Goal: Task Accomplishment & Management: Manage account settings

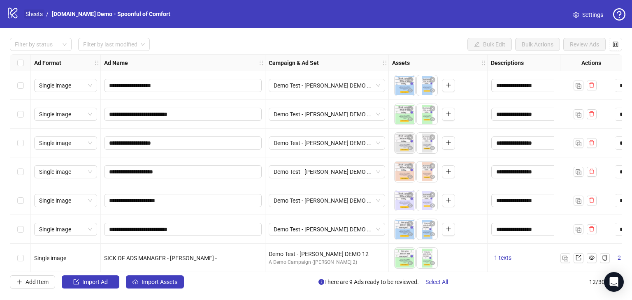
click at [33, 16] on link "Sheets" at bounding box center [34, 13] width 21 height 9
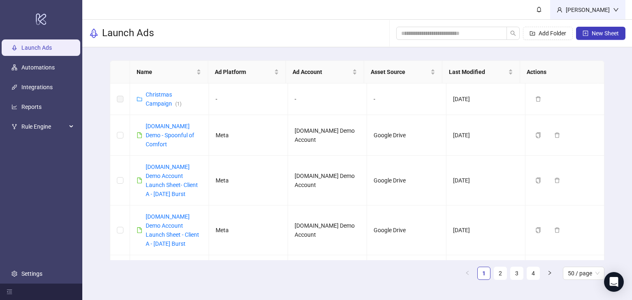
click at [596, 9] on div "Martin Demo" at bounding box center [587, 9] width 51 height 9
click at [592, 1] on div "Martin Demo" at bounding box center [587, 9] width 75 height 19
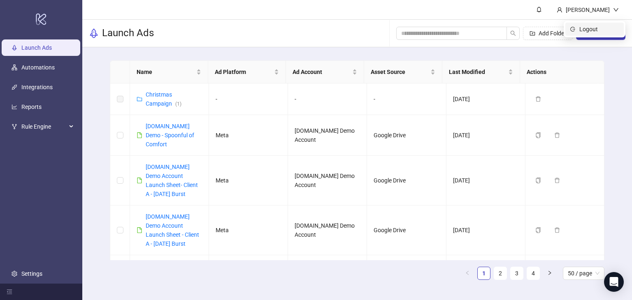
click at [592, 30] on span "Logout" at bounding box center [598, 29] width 39 height 9
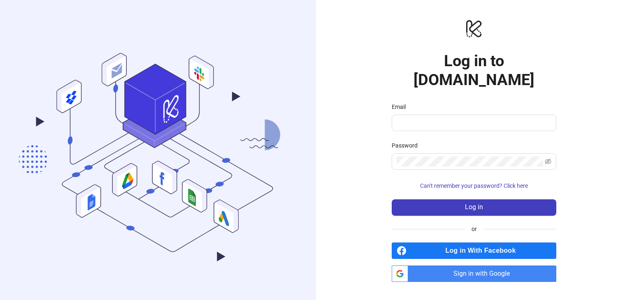
click at [429, 102] on div "Email" at bounding box center [474, 108] width 165 height 12
click at [429, 118] on input "Email" at bounding box center [473, 123] width 153 height 10
type input "**********"
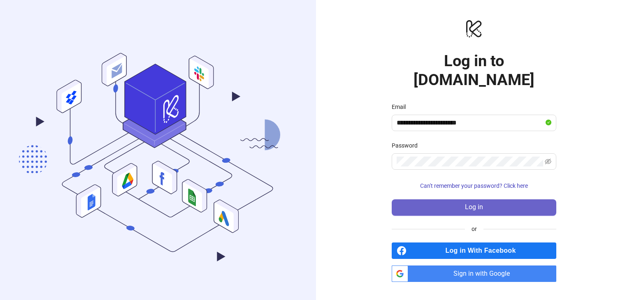
click at [455, 199] on button "Log in" at bounding box center [474, 207] width 165 height 16
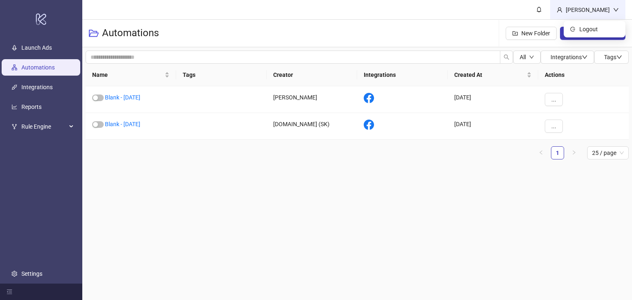
click at [605, 7] on div "Martin Demo" at bounding box center [587, 9] width 51 height 9
click at [596, 28] on span "Logout" at bounding box center [598, 29] width 39 height 9
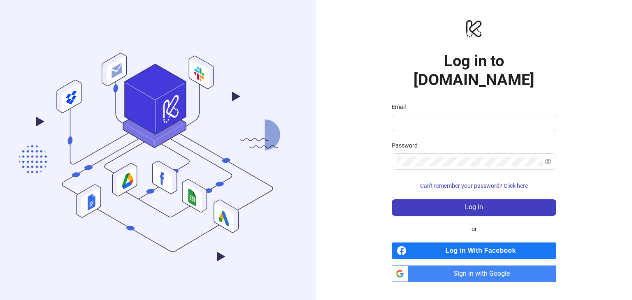
click at [441, 266] on span "Sign in with Google" at bounding box center [483, 274] width 145 height 16
click at [457, 266] on span "Sign in with Google" at bounding box center [483, 274] width 145 height 16
click at [439, 266] on span "Sign in with Google" at bounding box center [483, 274] width 145 height 16
click at [465, 266] on span "Sign in with Google" at bounding box center [483, 274] width 145 height 16
click at [443, 266] on span "Sign in with Google" at bounding box center [483, 274] width 145 height 16
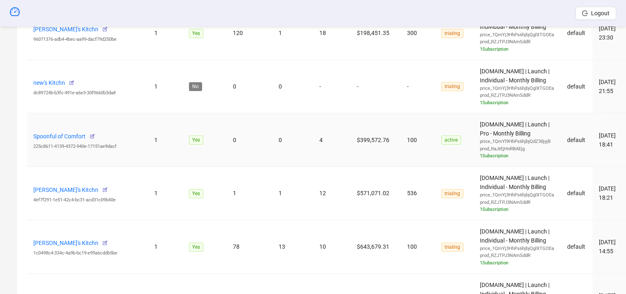
scroll to position [905, 0]
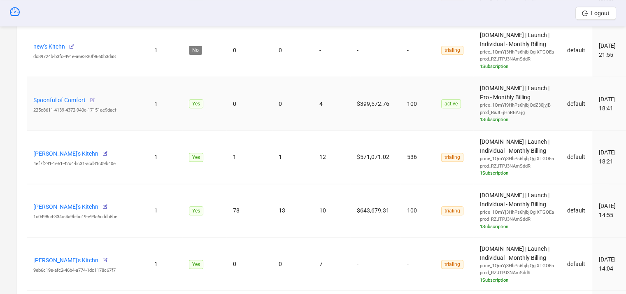
click at [93, 97] on icon "button" at bounding box center [92, 100] width 6 height 6
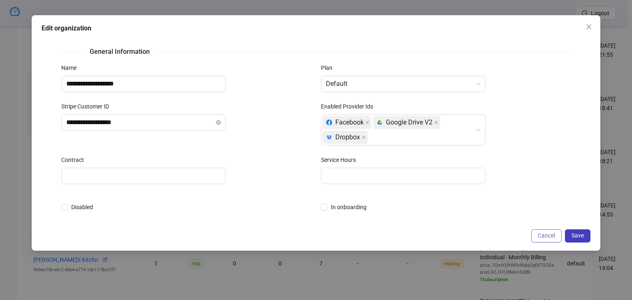
click at [549, 236] on span "Cancel" at bounding box center [546, 235] width 17 height 7
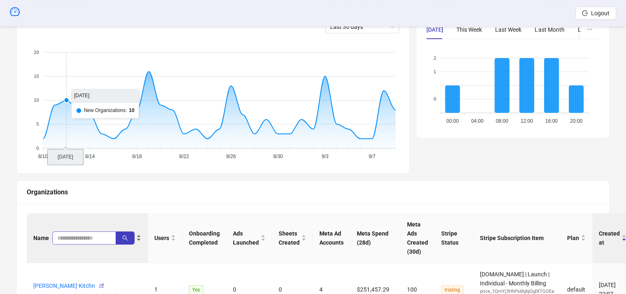
scroll to position [165, 0]
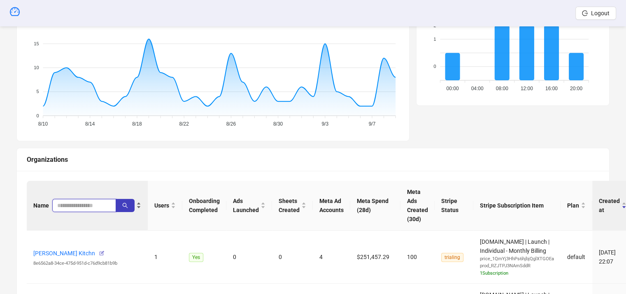
click at [69, 204] on input "search" at bounding box center [80, 205] width 47 height 9
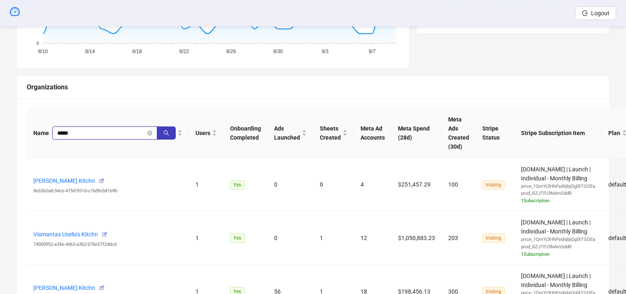
scroll to position [247, 0]
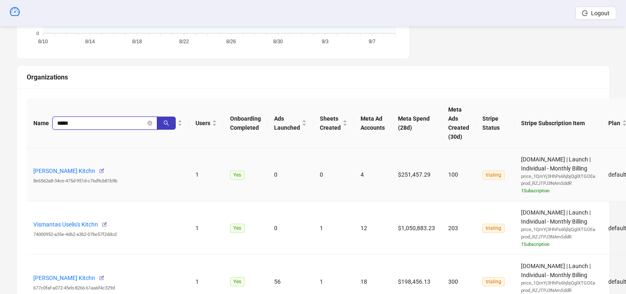
type input "*****"
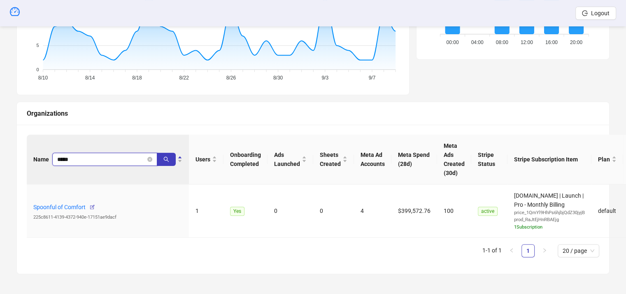
scroll to position [210, 0]
click at [93, 208] on icon "button" at bounding box center [92, 208] width 6 height 6
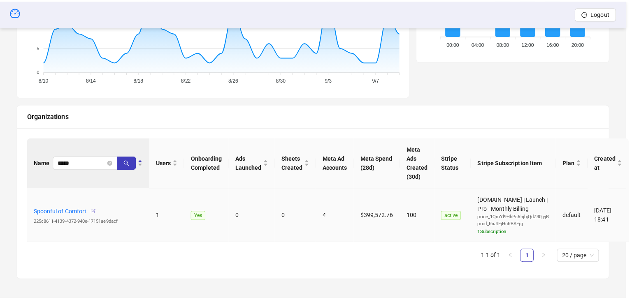
scroll to position [204, 0]
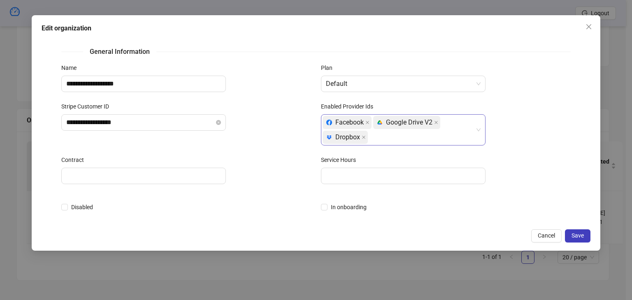
click at [391, 137] on div "Facebook platform/google_drive Google Drive V2 platform/dropbox Dropbox" at bounding box center [398, 130] width 153 height 30
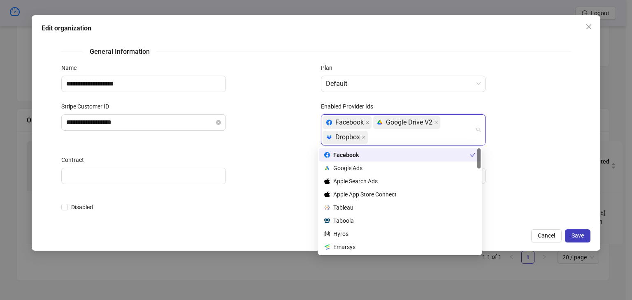
click at [283, 132] on div "**********" at bounding box center [186, 128] width 260 height 53
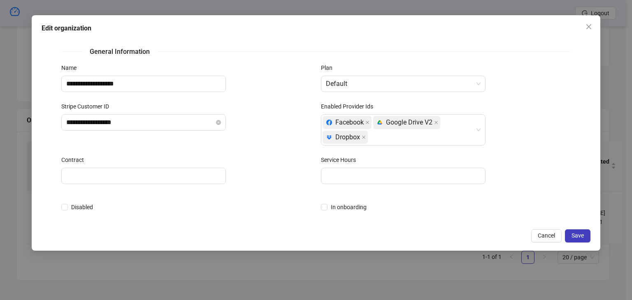
scroll to position [0, 0]
click at [389, 139] on div "Facebook platform/google_drive Google Drive V2 platform/dropbox Dropbox" at bounding box center [398, 130] width 153 height 30
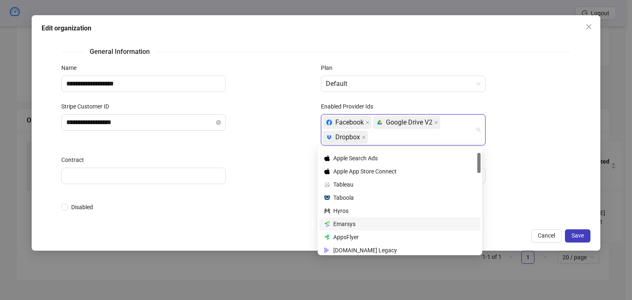
scroll to position [105, 0]
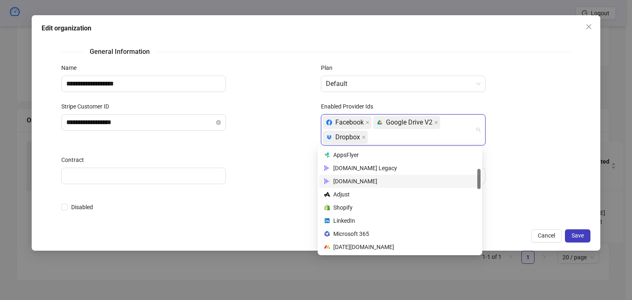
click at [357, 178] on div "[DOMAIN_NAME]" at bounding box center [399, 181] width 151 height 9
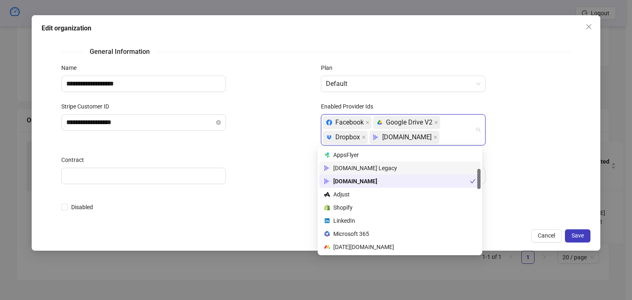
click at [364, 168] on div "[DOMAIN_NAME] Legacy" at bounding box center [399, 168] width 151 height 9
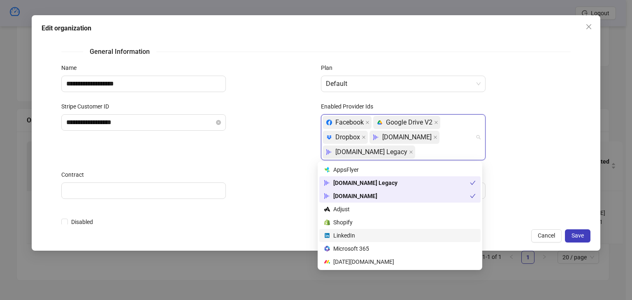
scroll to position [188, 0]
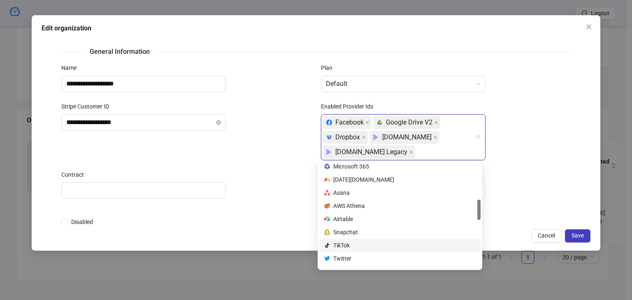
click at [353, 247] on div "platform/tik_tok TikTok" at bounding box center [399, 245] width 151 height 9
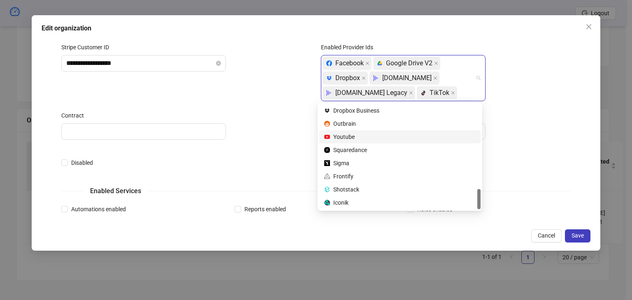
scroll to position [0, 0]
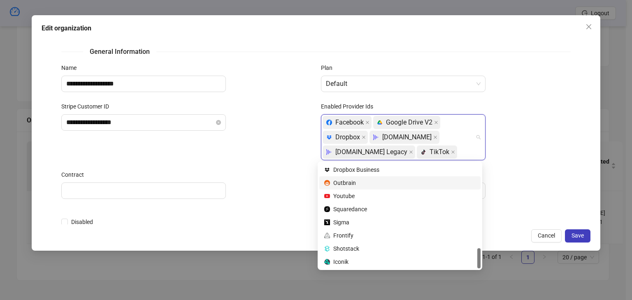
click at [520, 145] on div "Facebook platform/google_drive Google Drive V2 platform/dropbox Dropbox [DOMAIN…" at bounding box center [446, 137] width 250 height 46
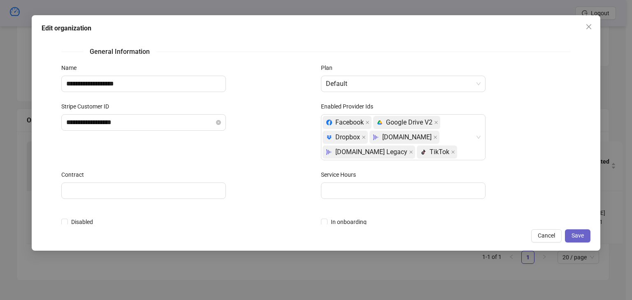
click at [570, 232] on button "Save" at bounding box center [578, 236] width 26 height 13
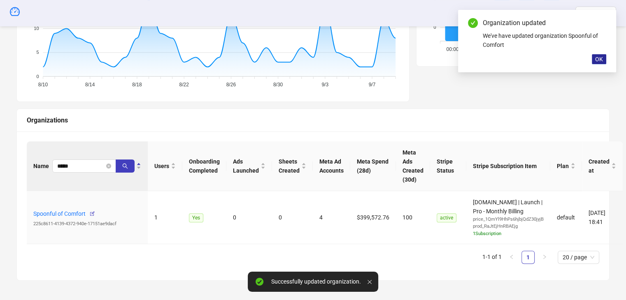
click at [602, 57] on span "OK" at bounding box center [599, 59] width 8 height 7
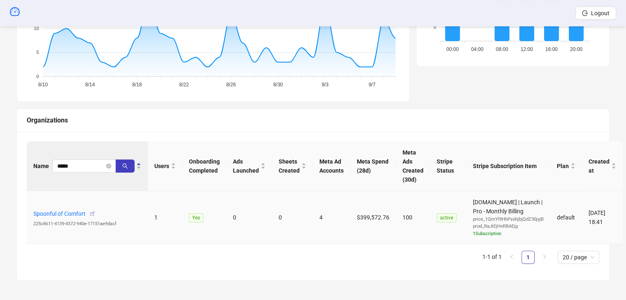
click at [95, 212] on button "button" at bounding box center [92, 213] width 13 height 13
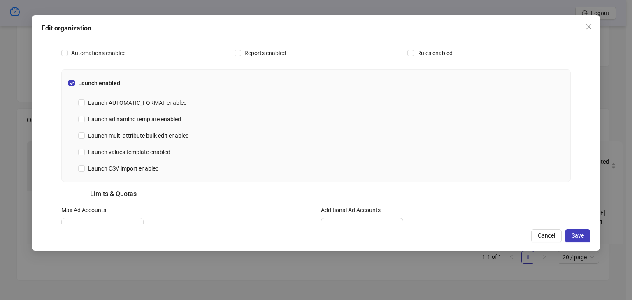
scroll to position [239, 0]
